Goal: Find specific page/section: Find specific page/section

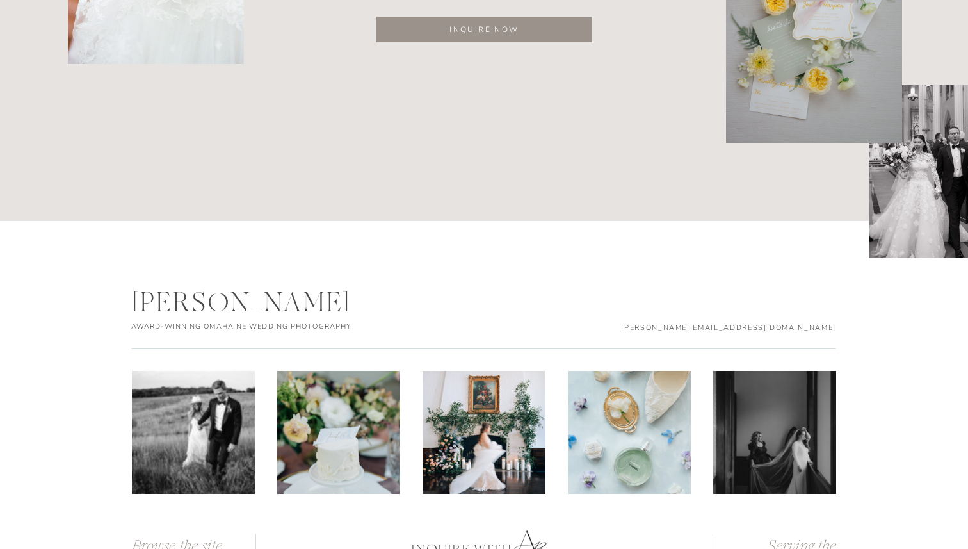
scroll to position [6702, 0]
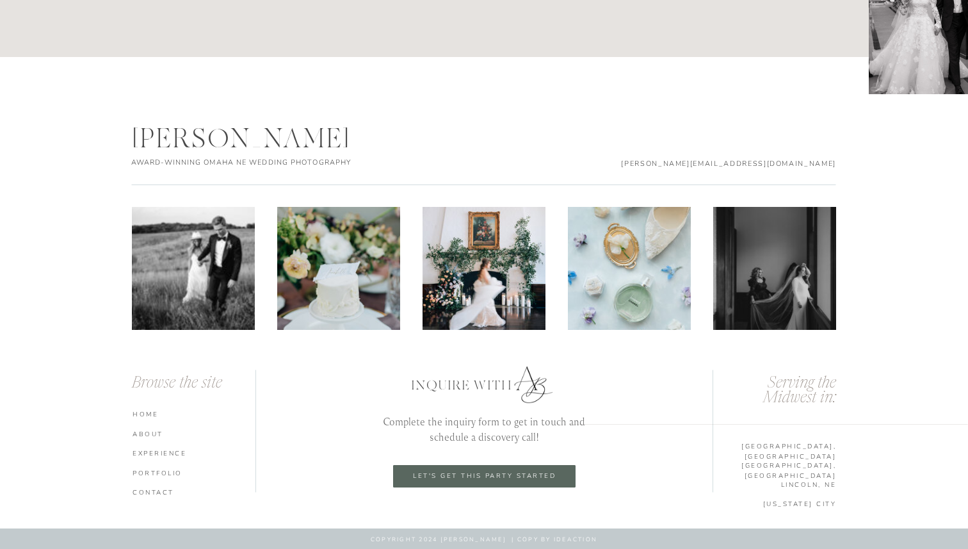
click at [159, 453] on nav "experience" at bounding box center [196, 452] width 126 height 9
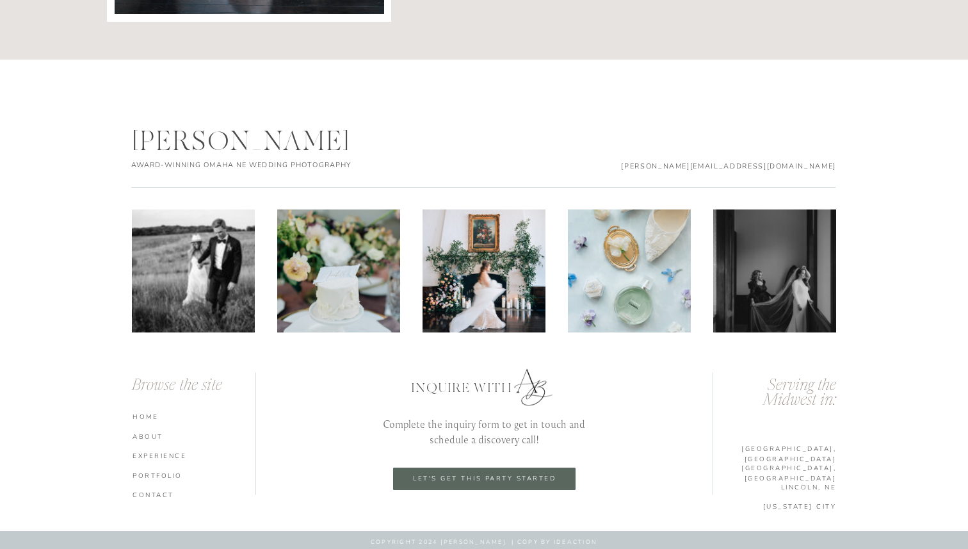
scroll to position [4471, 0]
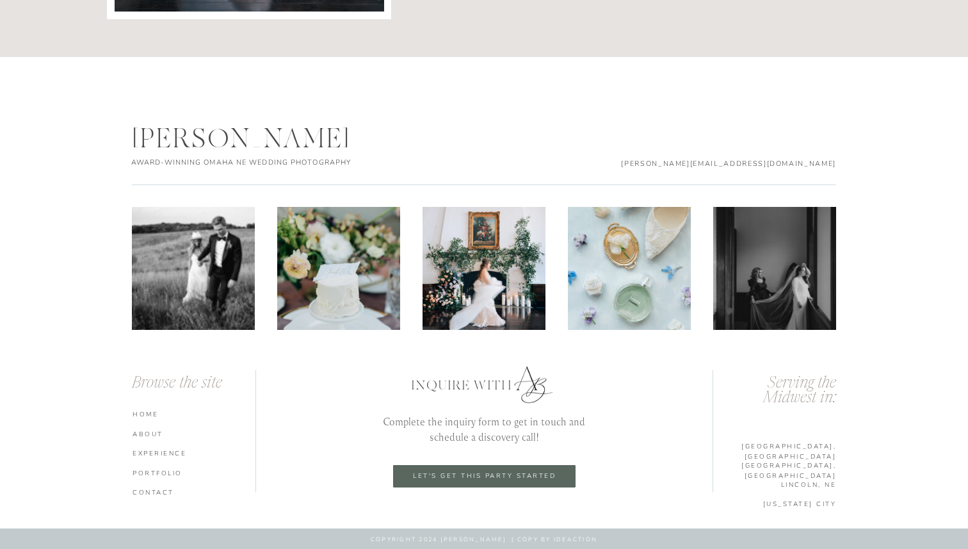
click at [153, 433] on nav "ABOUT" at bounding box center [196, 433] width 126 height 9
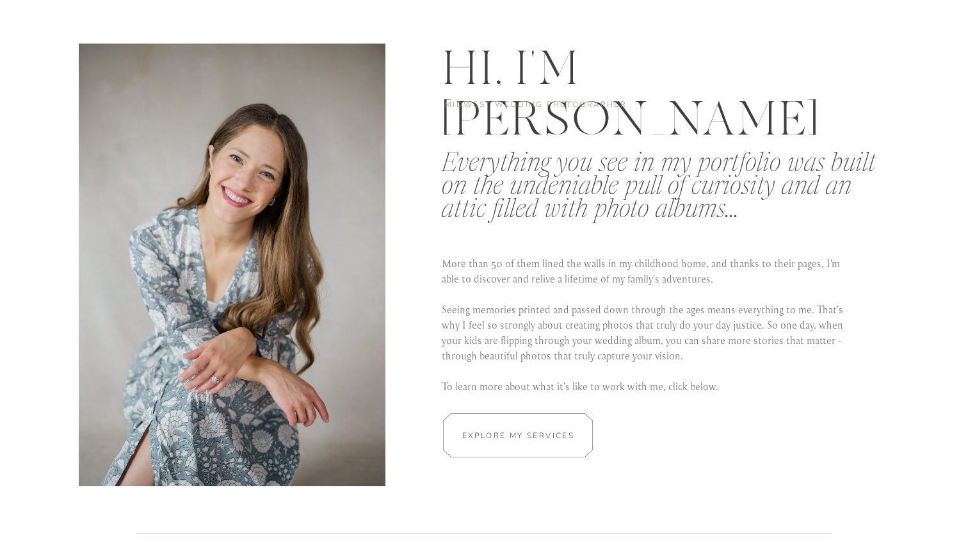
scroll to position [2299, 0]
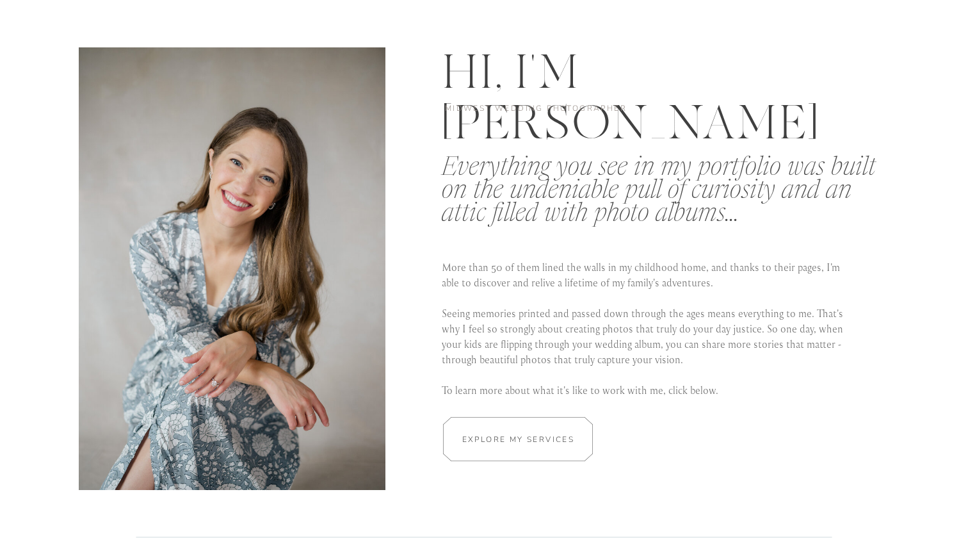
click at [538, 449] on div at bounding box center [518, 439] width 224 height 44
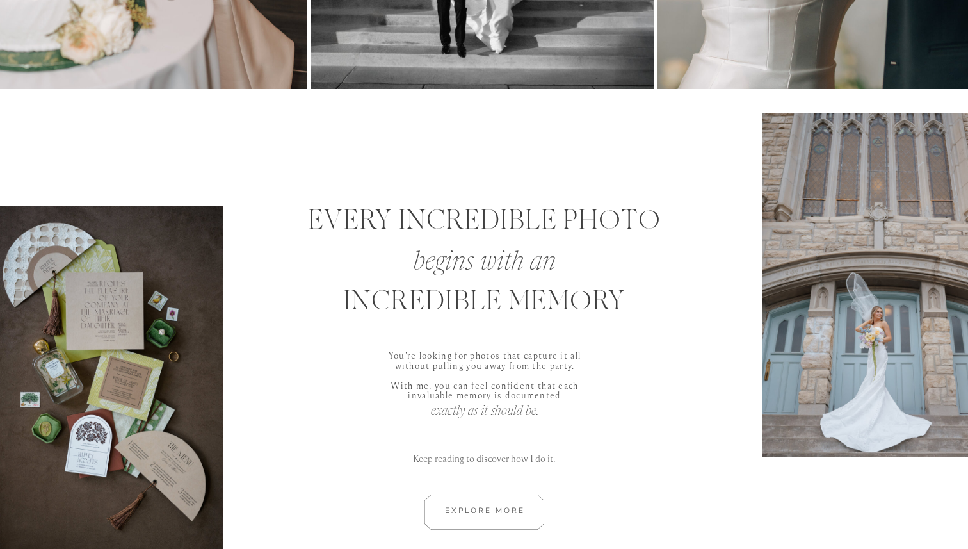
click at [501, 505] on div at bounding box center [484, 511] width 172 height 35
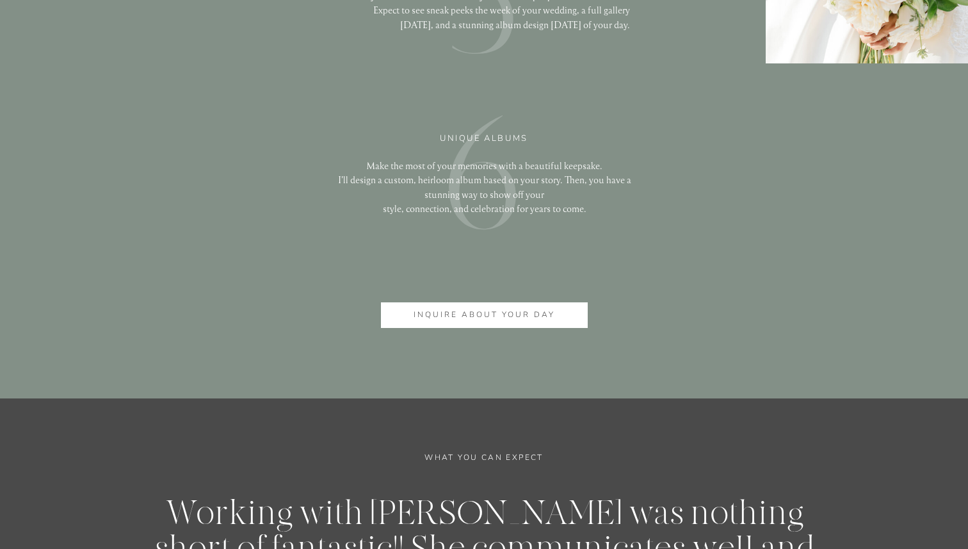
scroll to position [3417, 0]
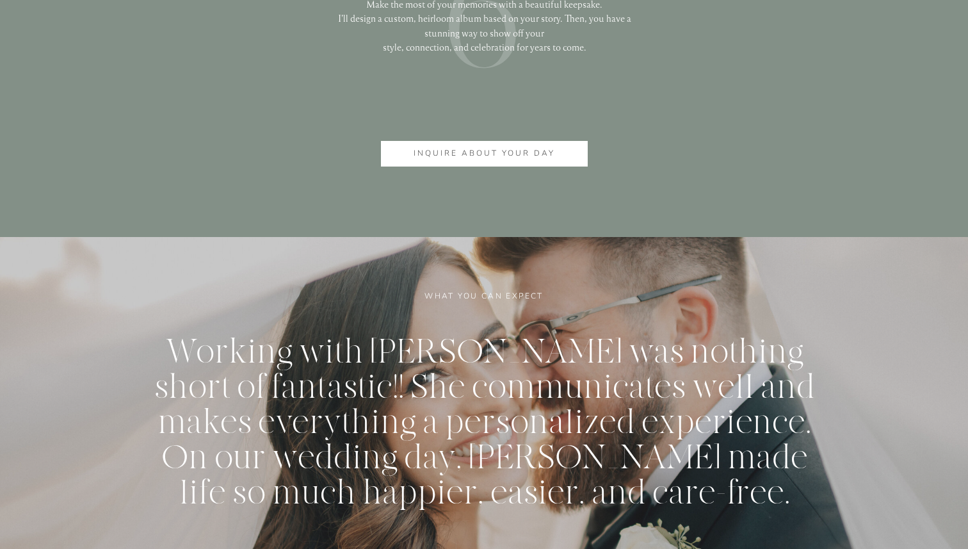
click at [526, 147] on p "inquire about your day" at bounding box center [484, 153] width 163 height 13
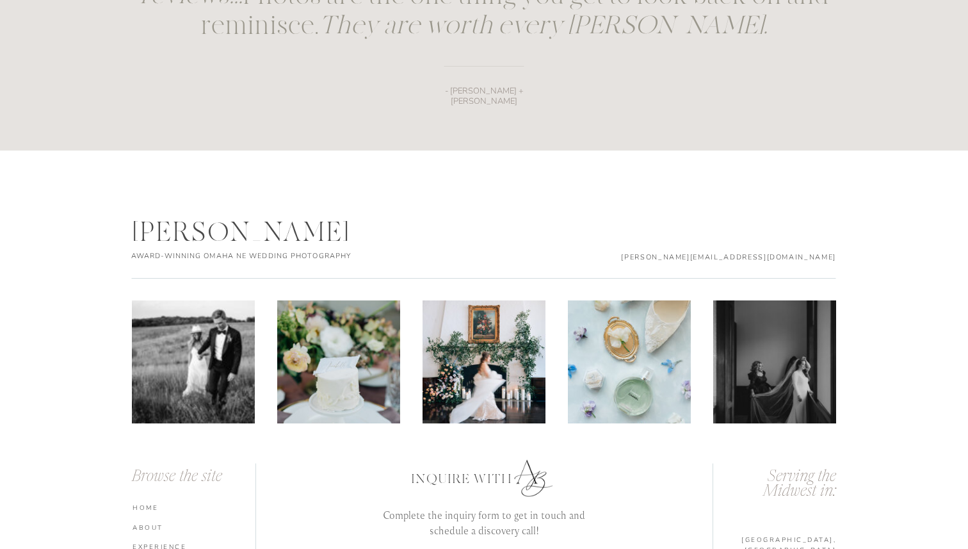
scroll to position [1933, 0]
